Goal: Check status: Check status

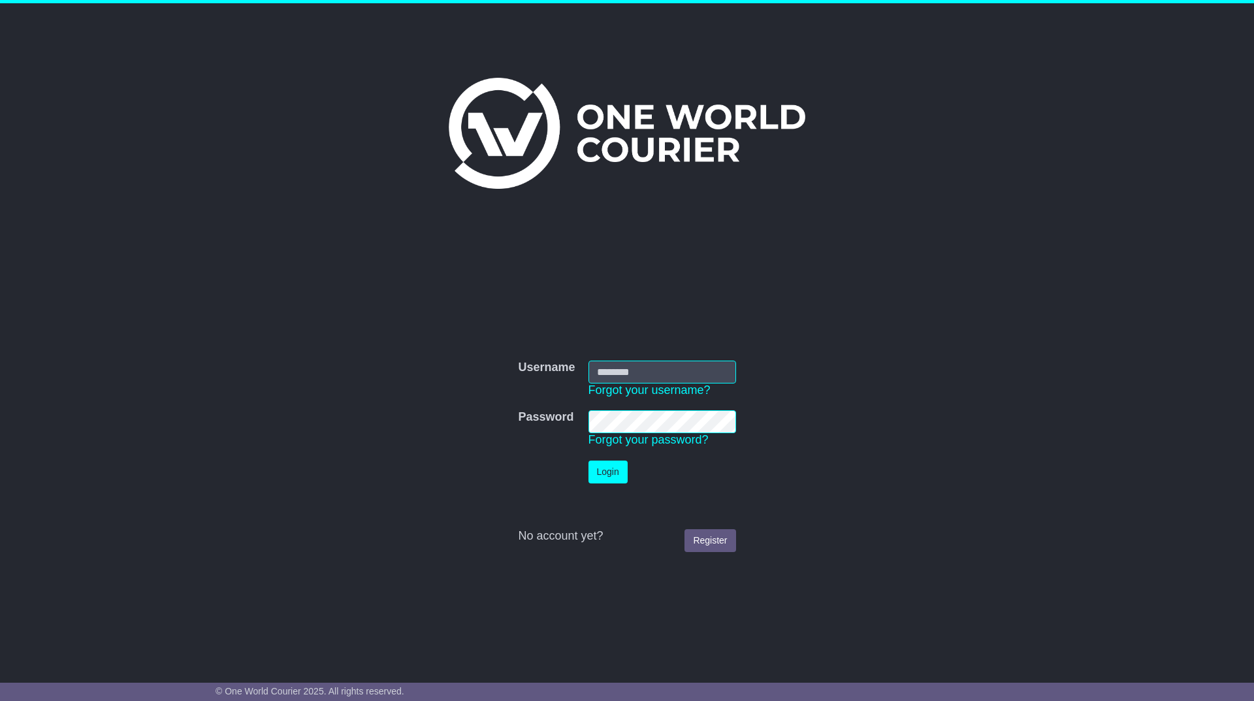
type input "***"
click at [600, 470] on button "Login" at bounding box center [608, 472] width 39 height 23
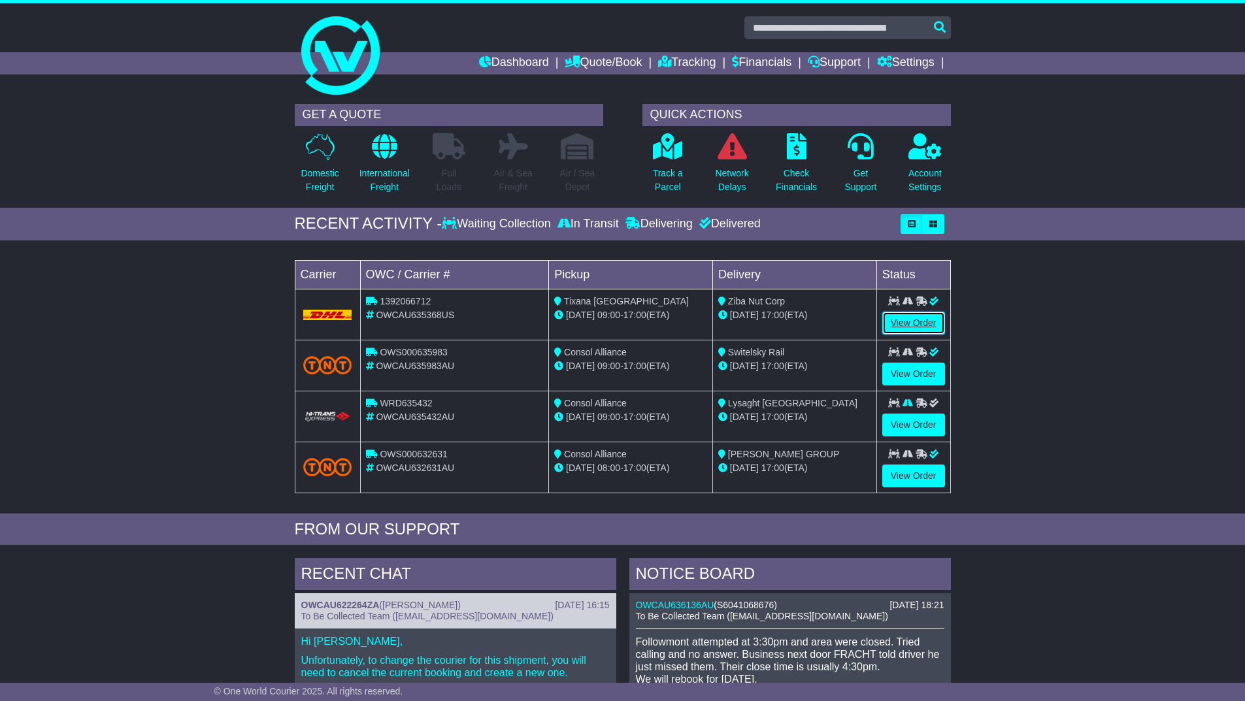
click at [917, 322] on link "View Order" at bounding box center [913, 323] width 63 height 23
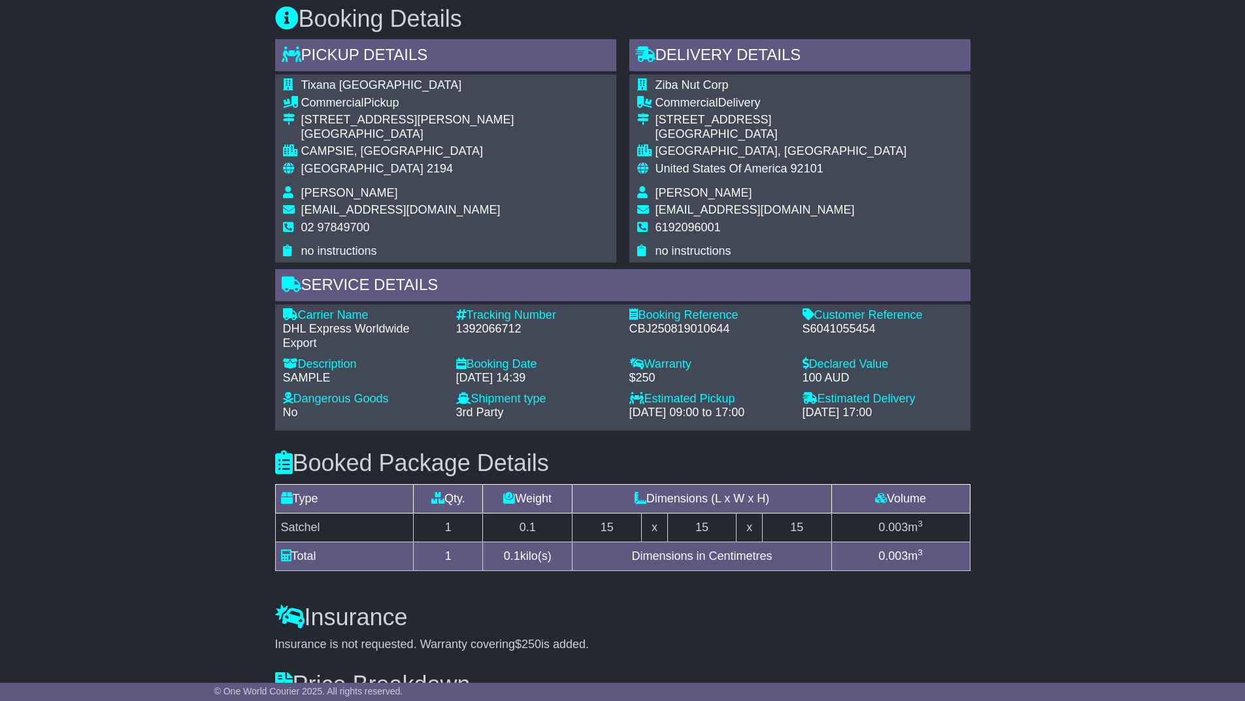
scroll to position [196, 0]
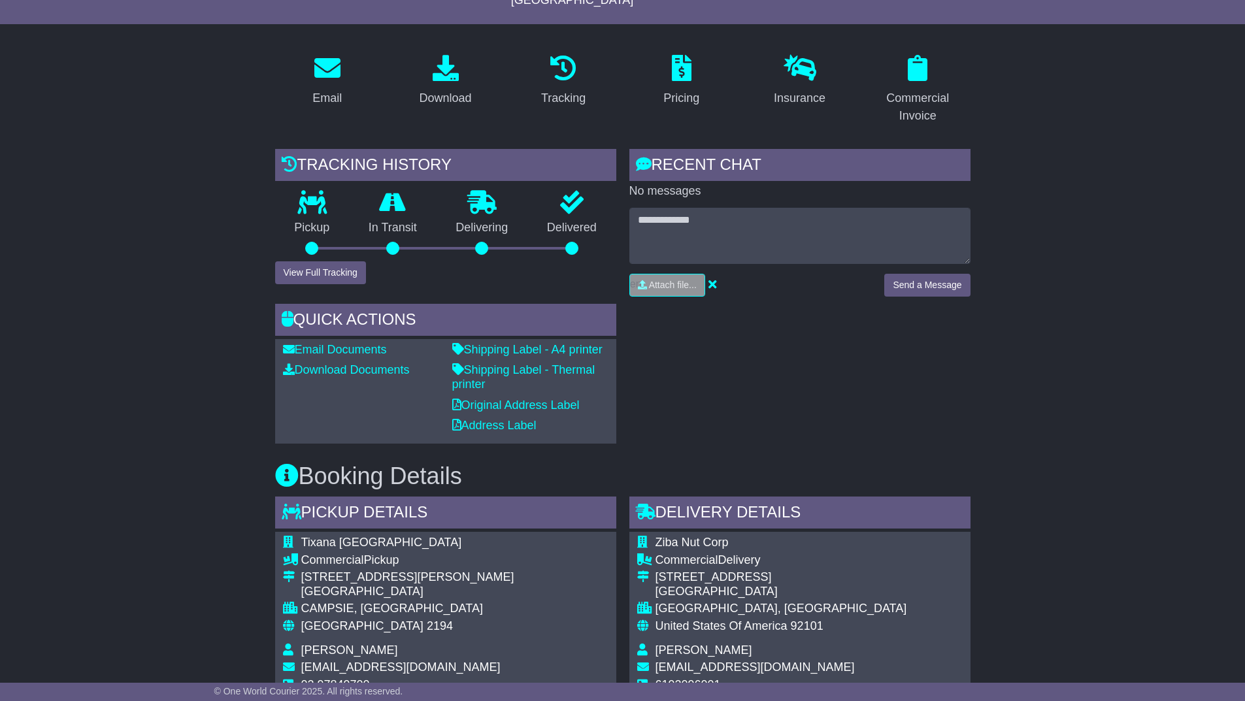
click at [570, 242] on div at bounding box center [571, 248] width 13 height 13
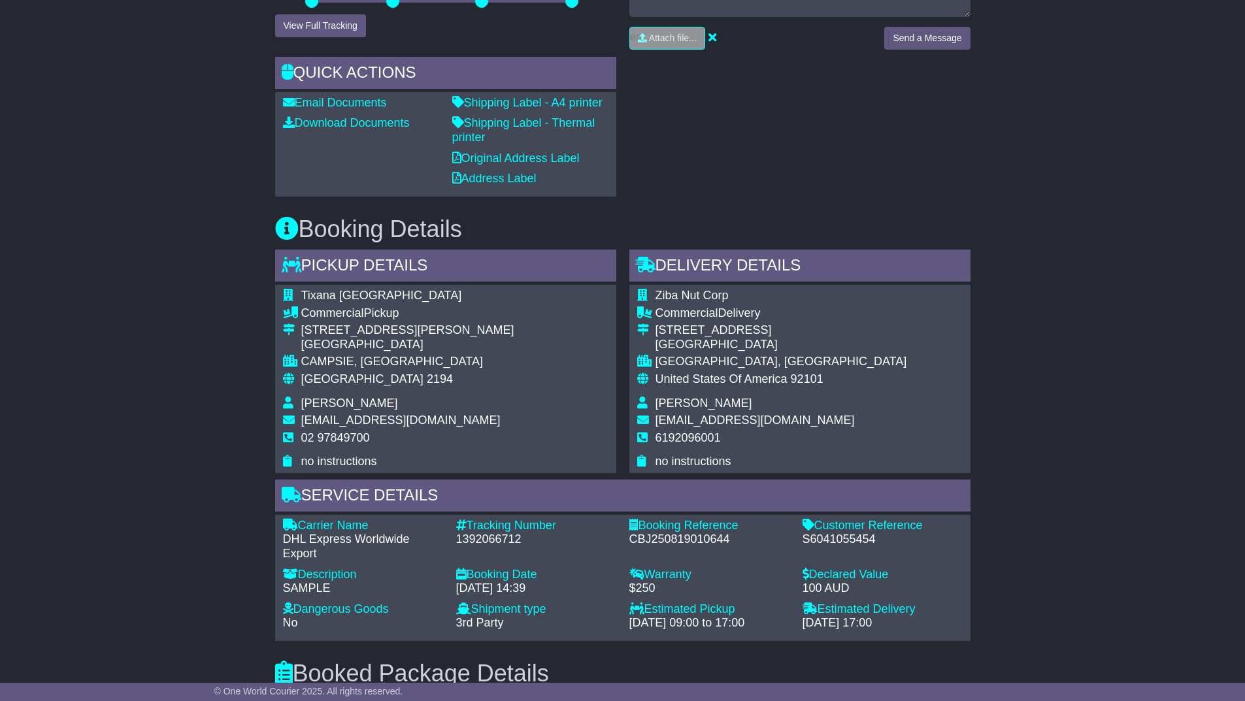
scroll to position [378, 0]
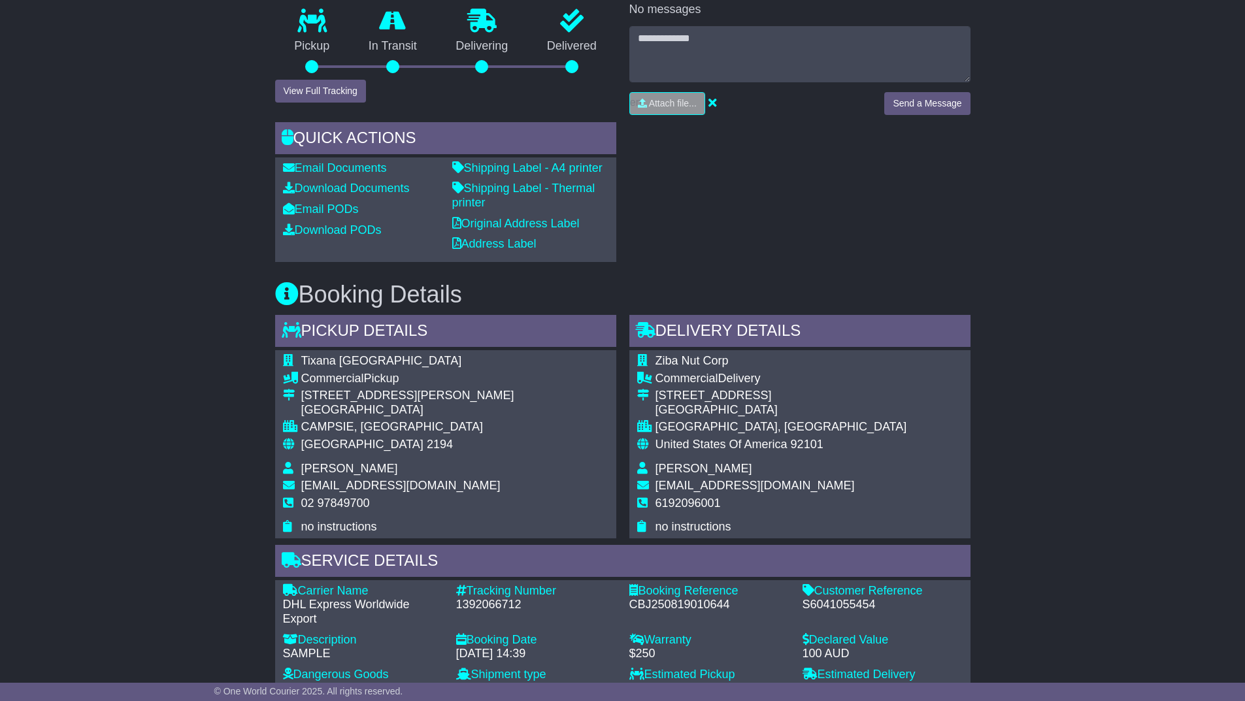
scroll to position [378, 0]
